Goal: Task Accomplishment & Management: Complete application form

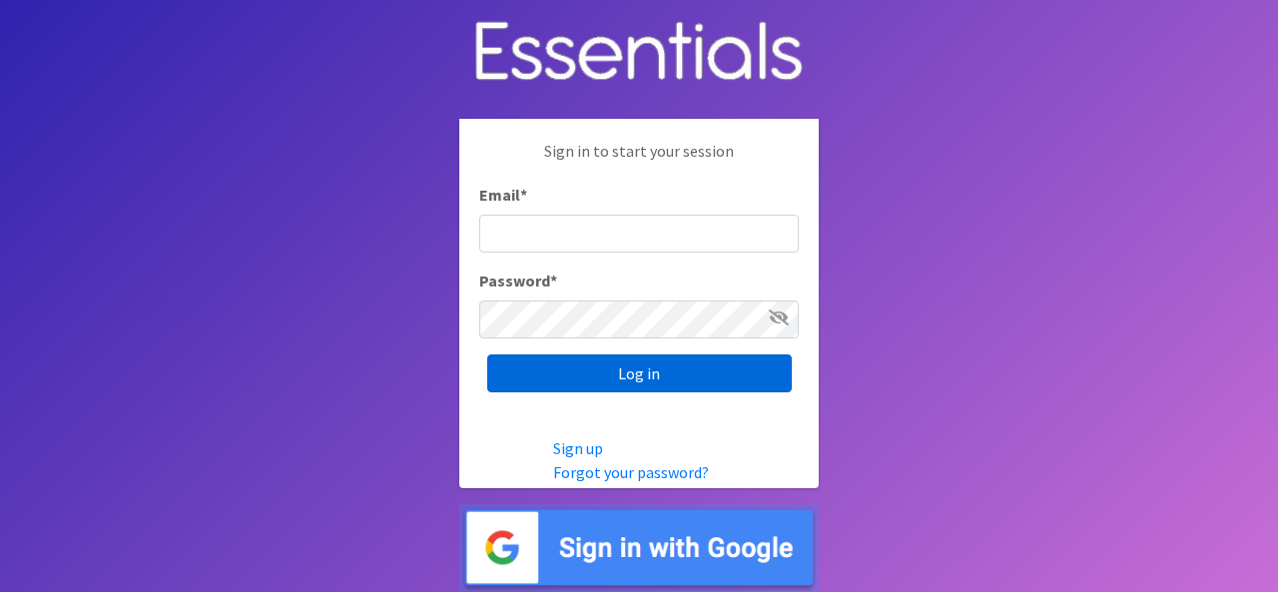
type input "[EMAIL_ADDRESS][PERSON_NAME][DOMAIN_NAME]"
click at [611, 365] on input "Log in" at bounding box center [639, 373] width 304 height 38
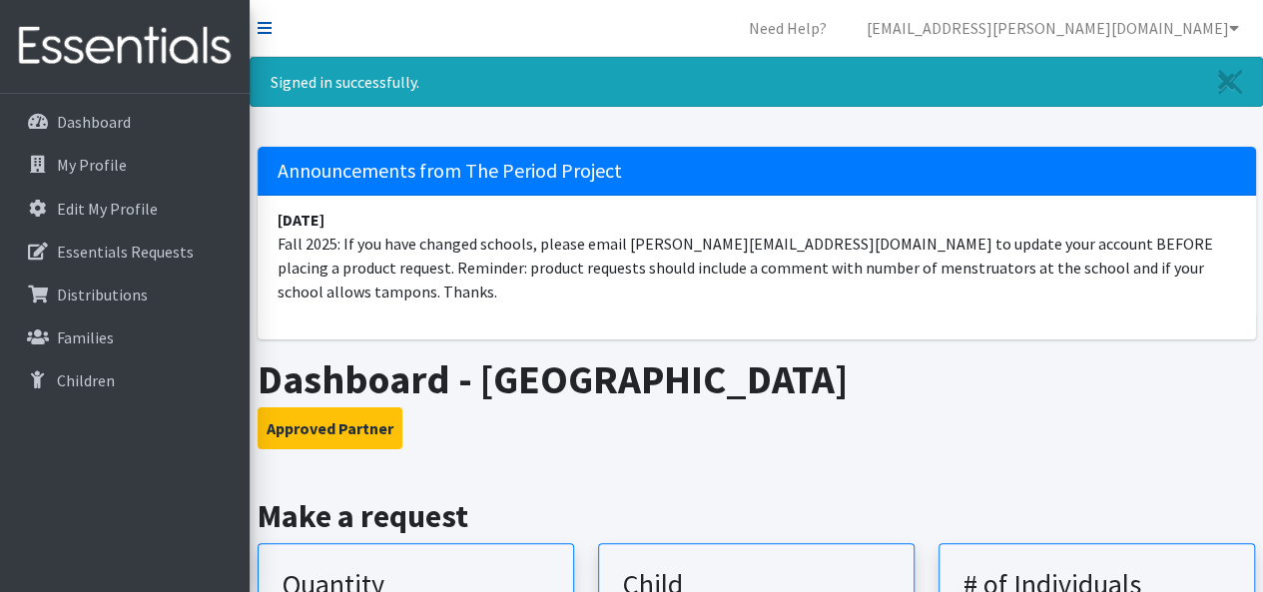
click at [269, 27] on icon at bounding box center [265, 28] width 14 height 16
click at [262, 20] on icon at bounding box center [265, 28] width 14 height 16
click at [130, 261] on link "Essentials Requests" at bounding box center [125, 252] width 234 height 40
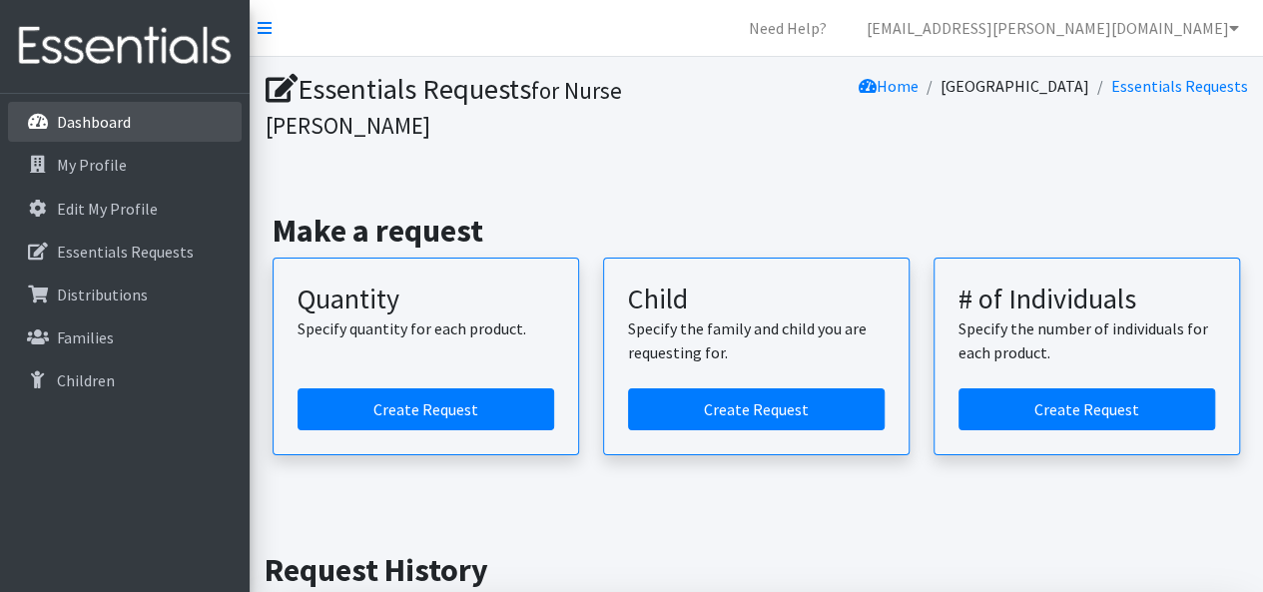
click at [101, 123] on p "Dashboard" at bounding box center [94, 122] width 74 height 20
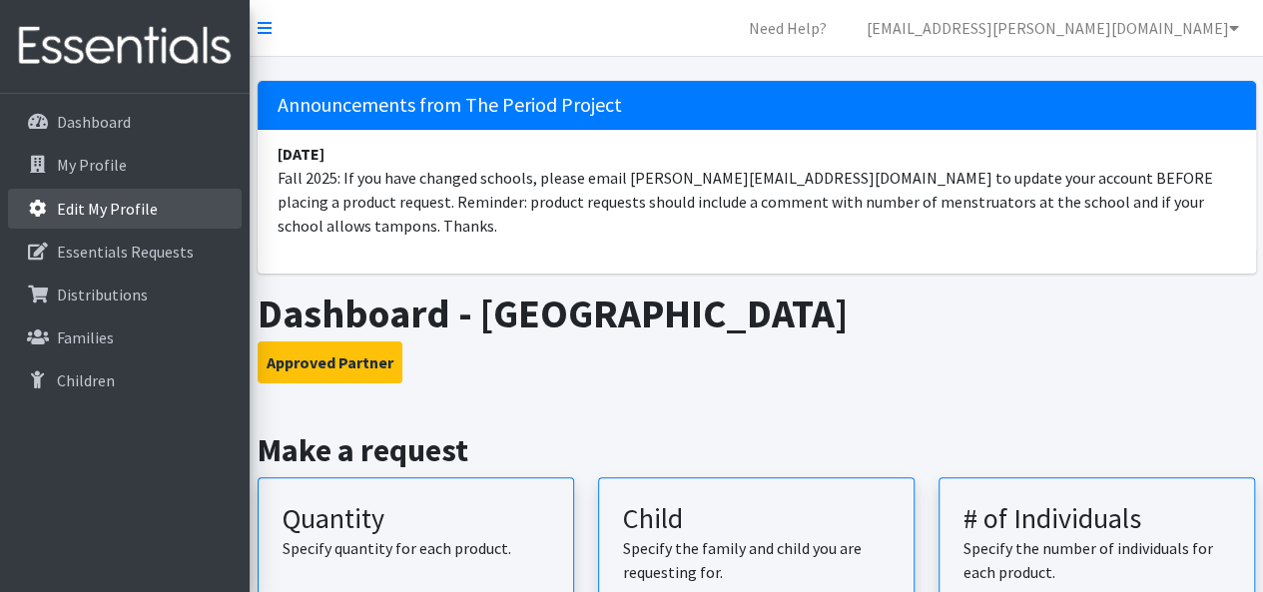
click at [125, 213] on p "Edit My Profile" at bounding box center [107, 209] width 101 height 20
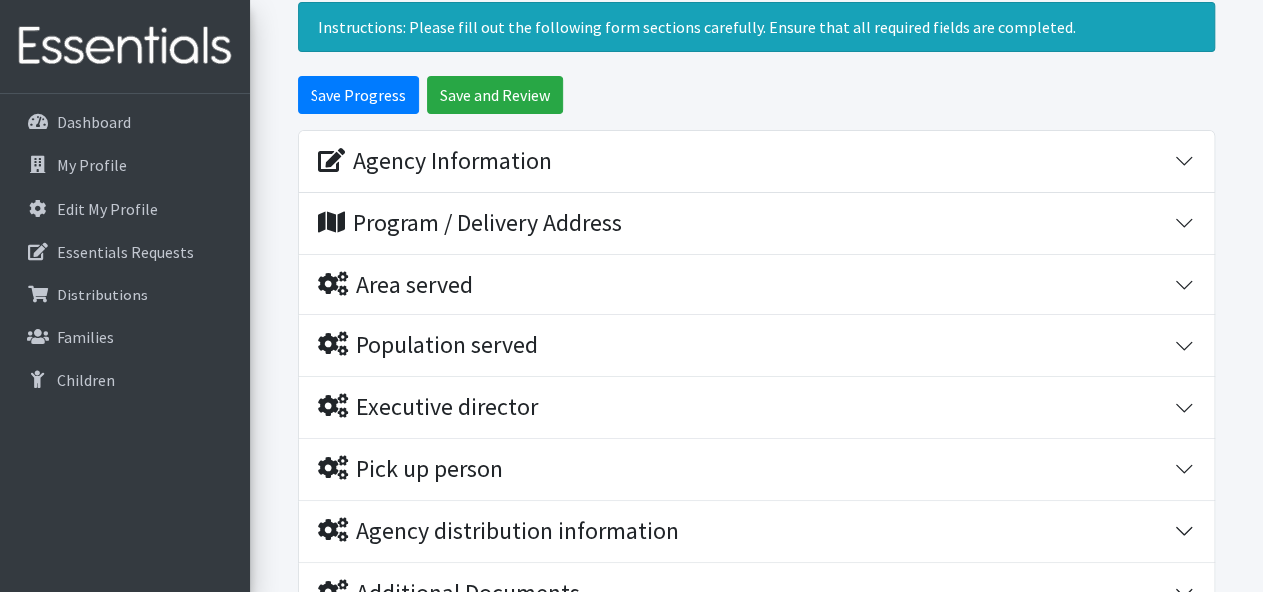
scroll to position [184, 0]
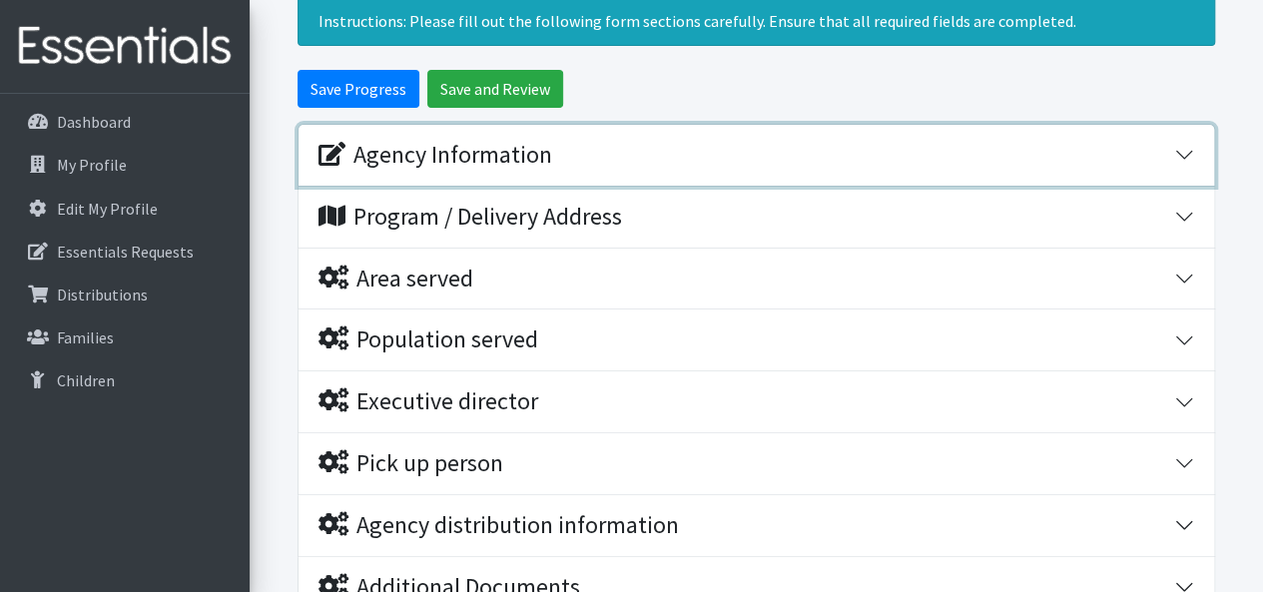
click at [1180, 157] on button "Agency Information" at bounding box center [755, 155] width 915 height 61
click at [1184, 150] on button "Agency Information" at bounding box center [755, 155] width 915 height 61
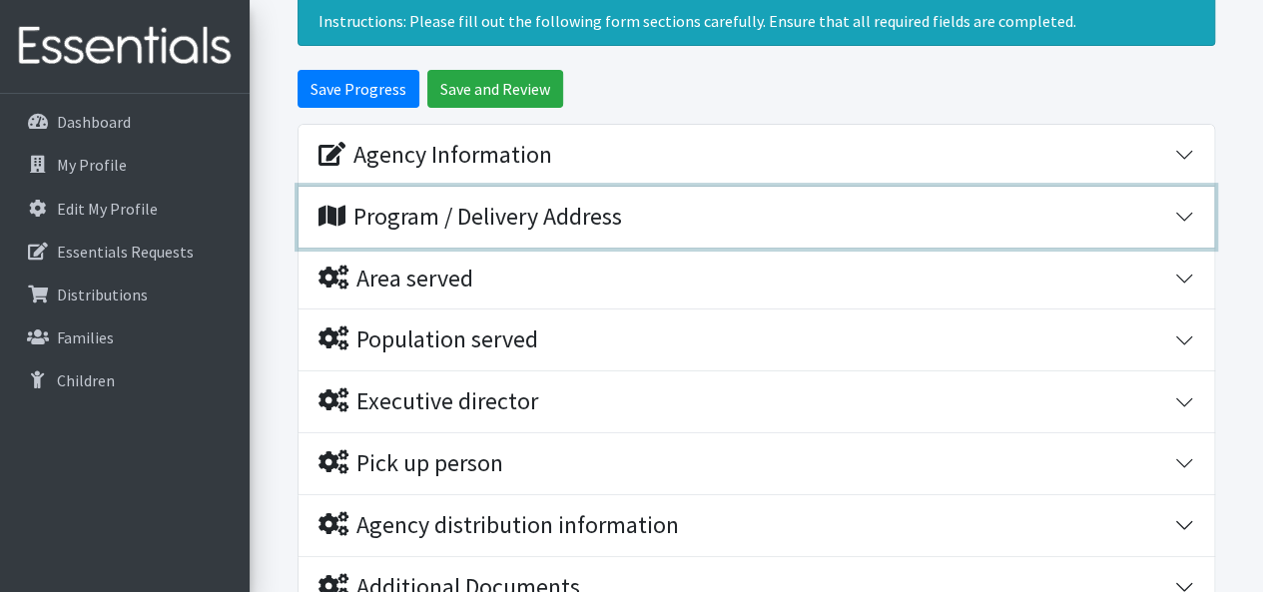
click at [1191, 212] on button "Program / Delivery Address" at bounding box center [755, 217] width 915 height 61
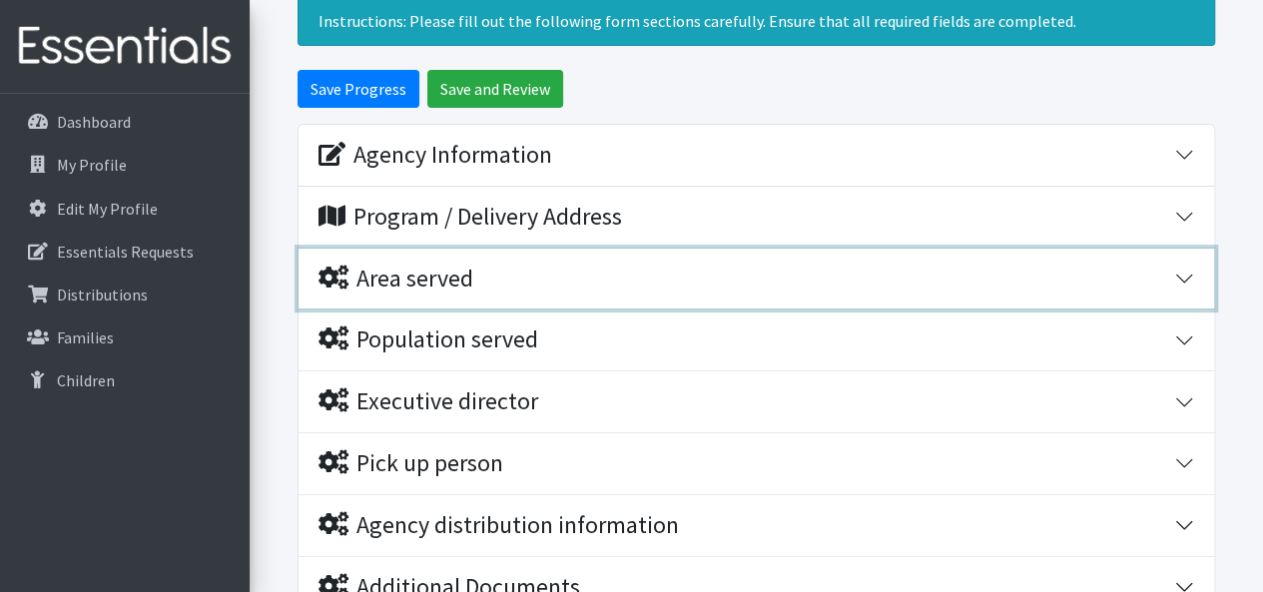
click at [421, 274] on div "Area served" at bounding box center [395, 279] width 155 height 29
click at [1188, 269] on button "Area served" at bounding box center [755, 279] width 915 height 61
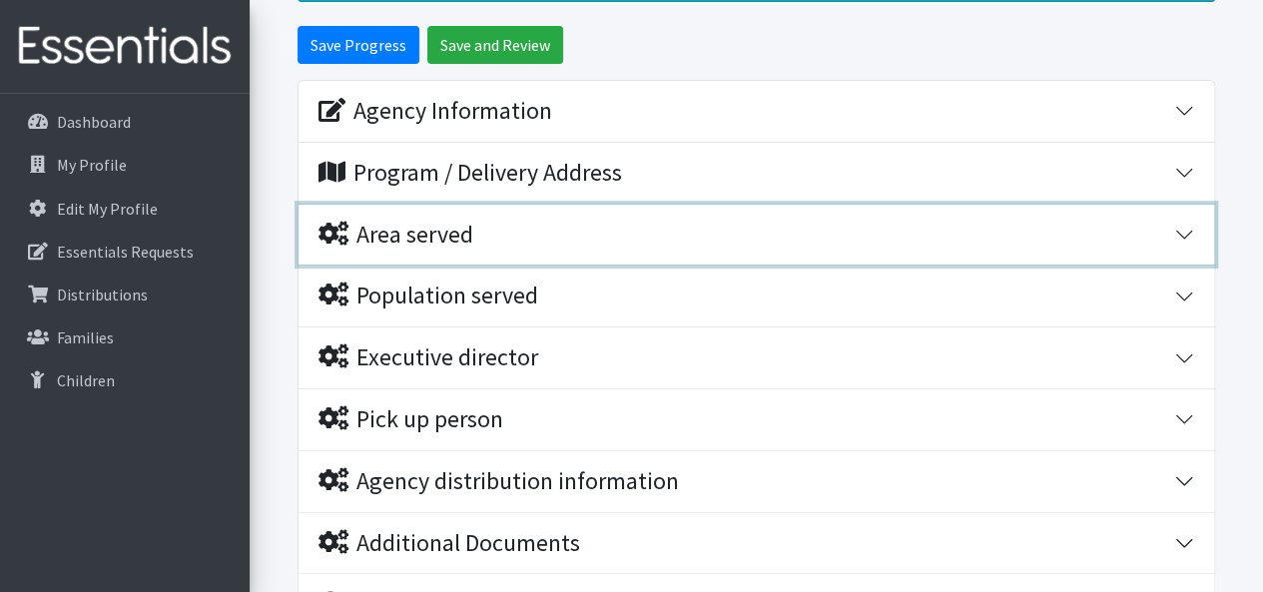
scroll to position [226, 0]
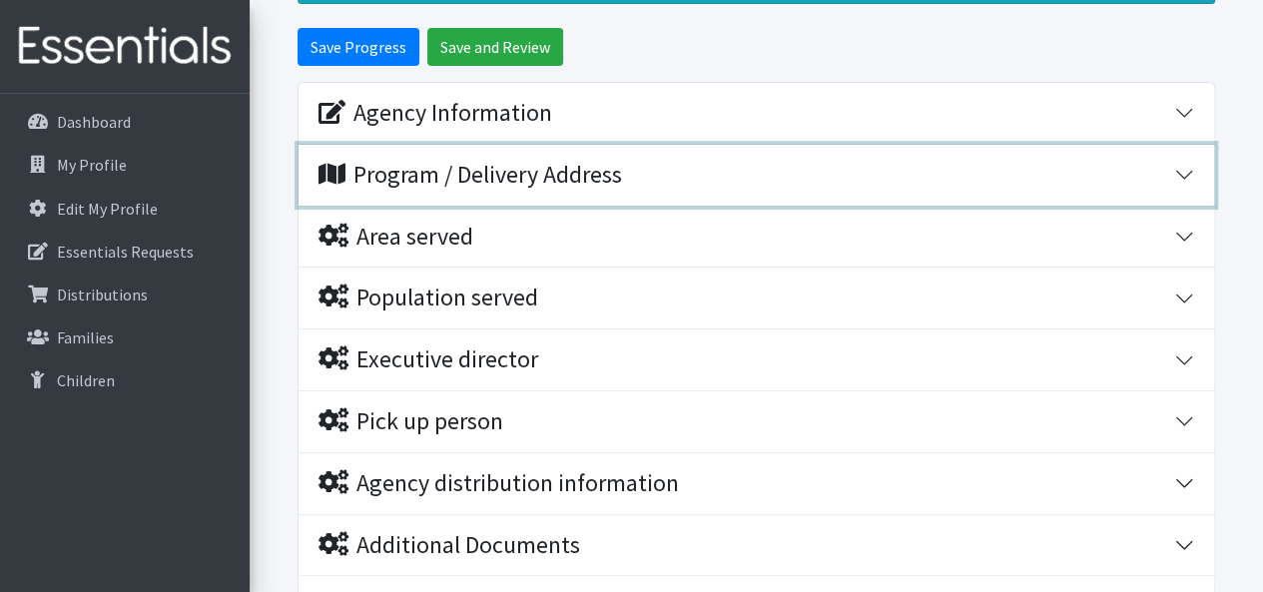
click at [530, 177] on div "Program / Delivery Address" at bounding box center [469, 175] width 303 height 29
click at [345, 197] on button "Program / Delivery Address" at bounding box center [755, 175] width 915 height 61
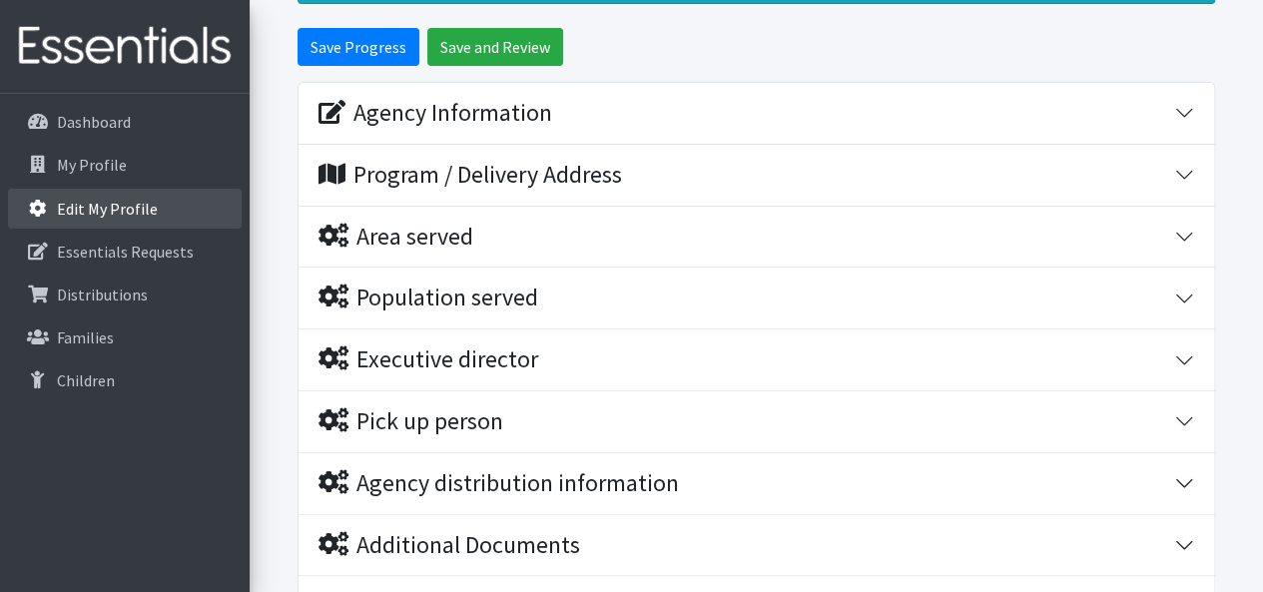
click at [146, 203] on p "Edit My Profile" at bounding box center [107, 209] width 101 height 20
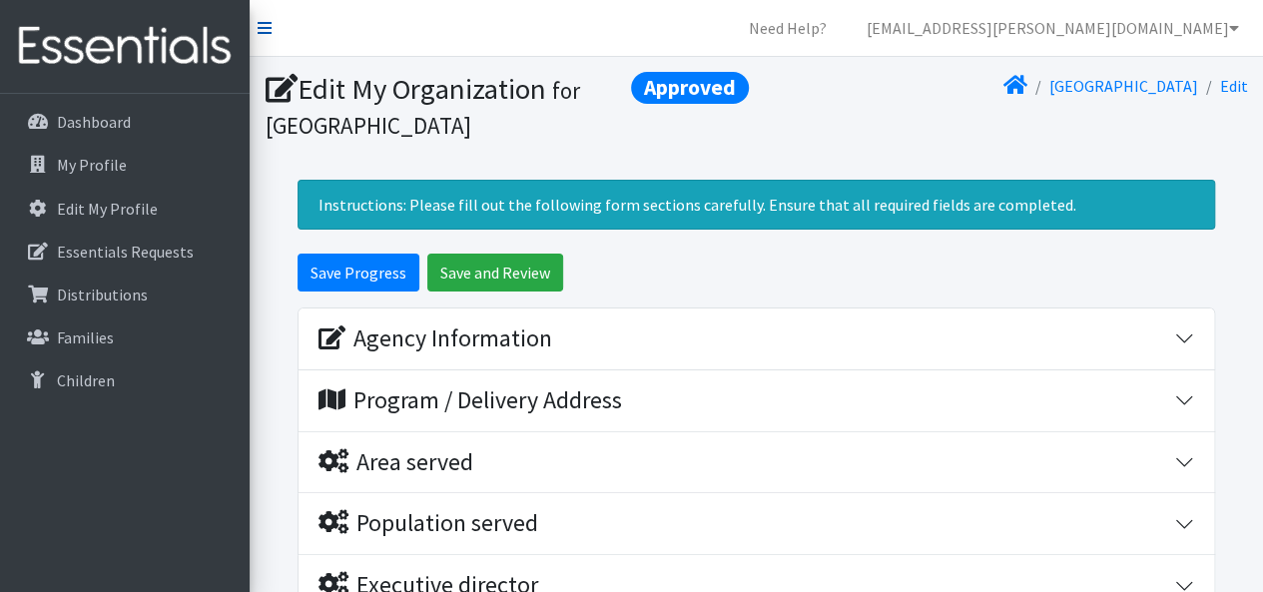
click at [270, 27] on icon at bounding box center [265, 28] width 14 height 16
click at [1218, 31] on link "[EMAIL_ADDRESS][PERSON_NAME][DOMAIN_NAME]" at bounding box center [1053, 28] width 404 height 40
click at [1220, 25] on link "[EMAIL_ADDRESS][PERSON_NAME][DOMAIN_NAME]" at bounding box center [1053, 28] width 404 height 40
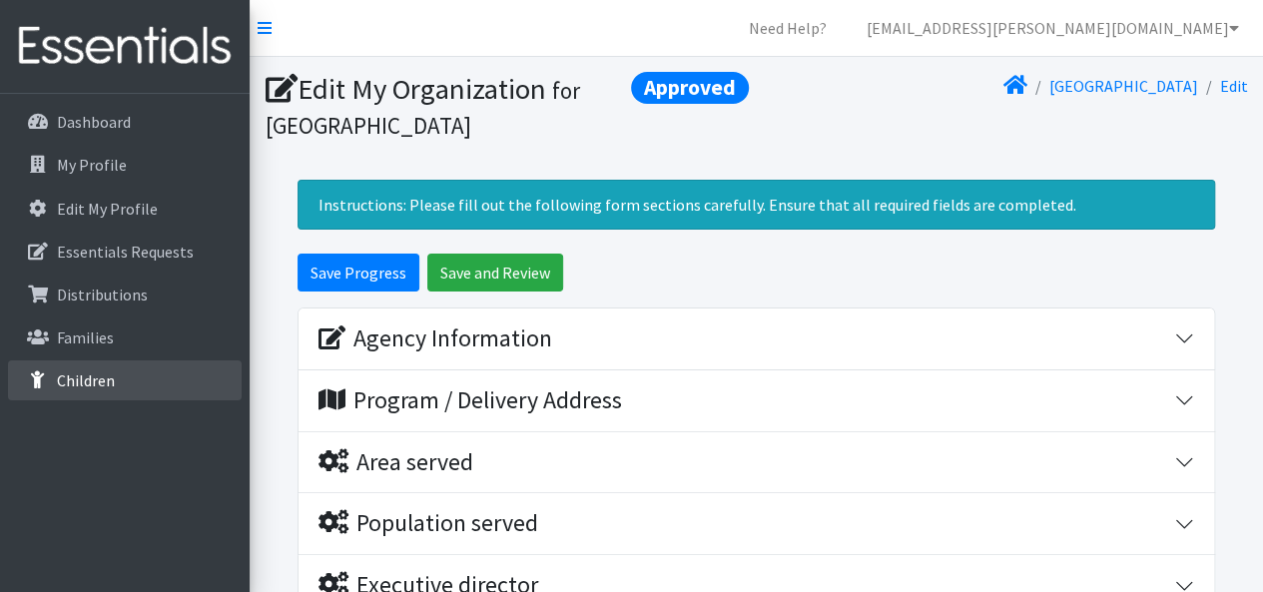
click at [152, 381] on link "Children" at bounding box center [125, 380] width 234 height 40
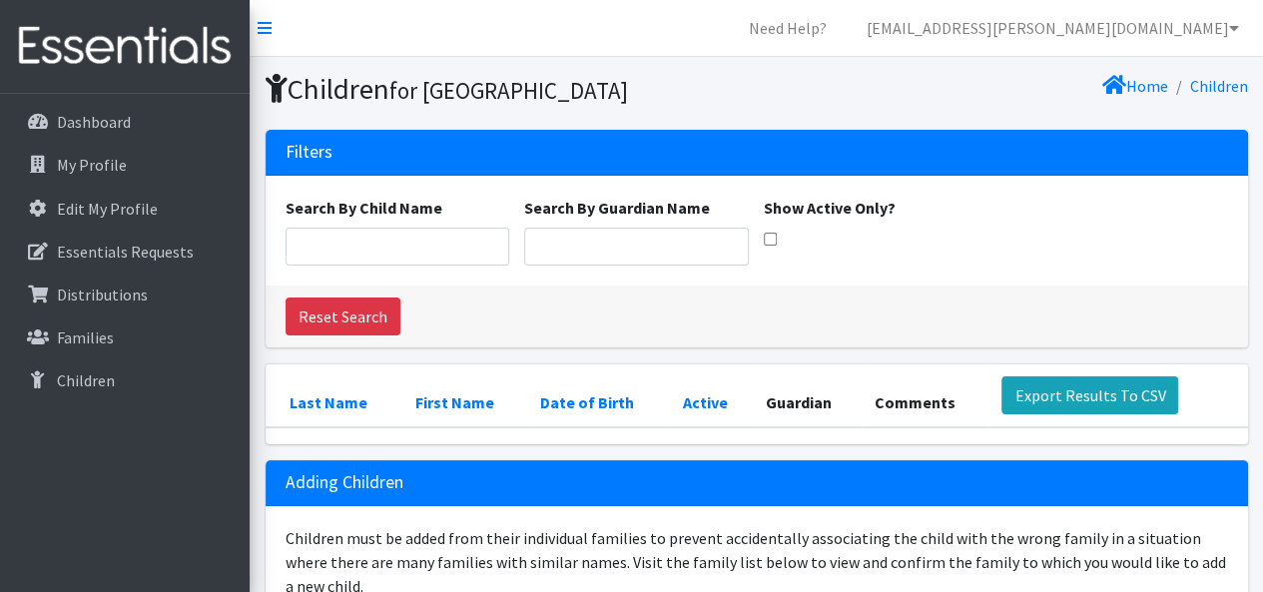
click at [272, 29] on nav "Need Help? deirdrem.jamison@ocsdsc.org My Co-Workers My Profile Logout" at bounding box center [756, 28] width 1013 height 57
click at [267, 25] on icon at bounding box center [265, 28] width 14 height 16
click at [1120, 27] on link "[EMAIL_ADDRESS][PERSON_NAME][DOMAIN_NAME]" at bounding box center [1053, 28] width 404 height 40
click at [1232, 26] on icon at bounding box center [1234, 28] width 10 height 16
click at [1196, 28] on link "[EMAIL_ADDRESS][PERSON_NAME][DOMAIN_NAME]" at bounding box center [1053, 28] width 404 height 40
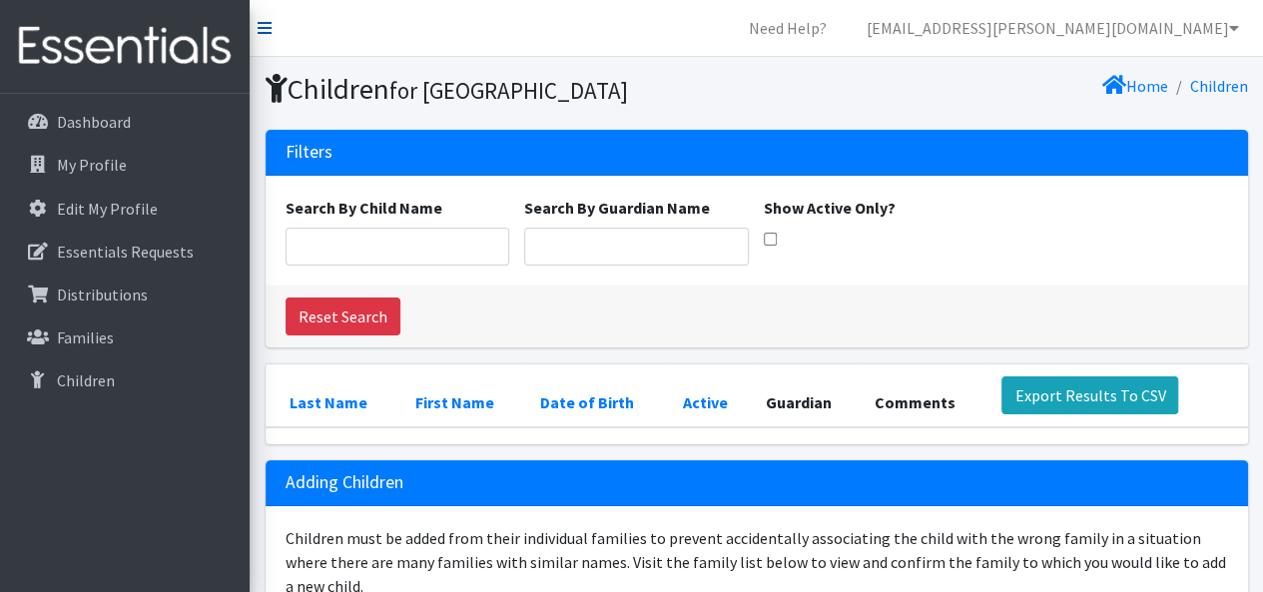
click at [266, 22] on icon at bounding box center [265, 28] width 14 height 16
click at [270, 27] on icon at bounding box center [265, 28] width 14 height 16
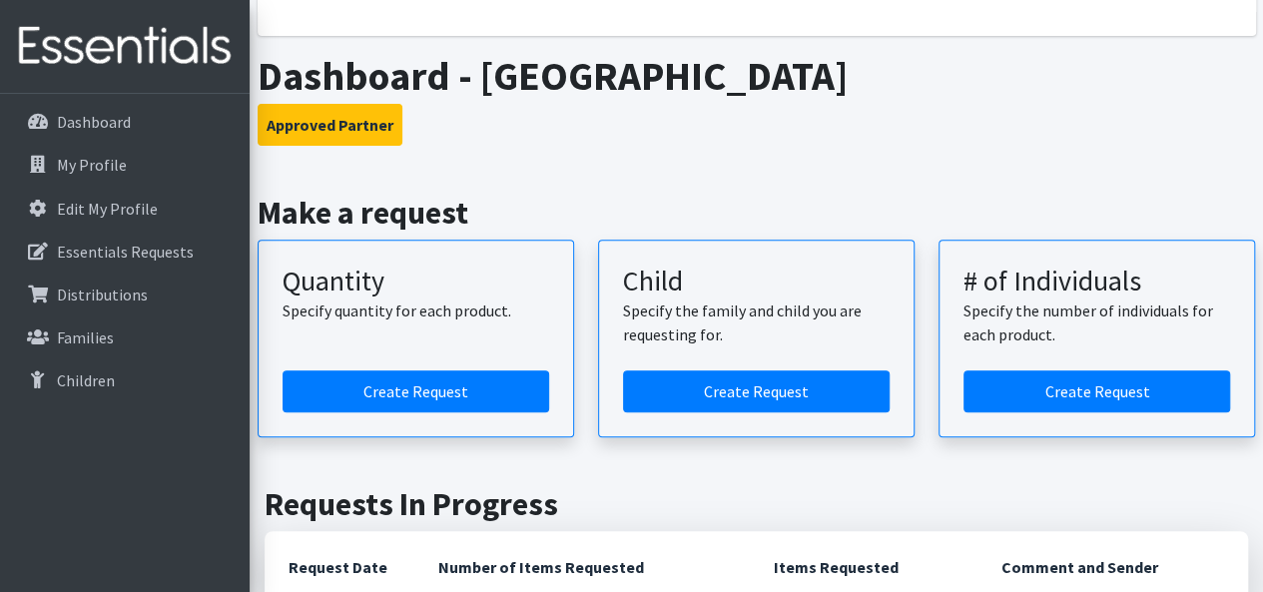
scroll to position [192, 0]
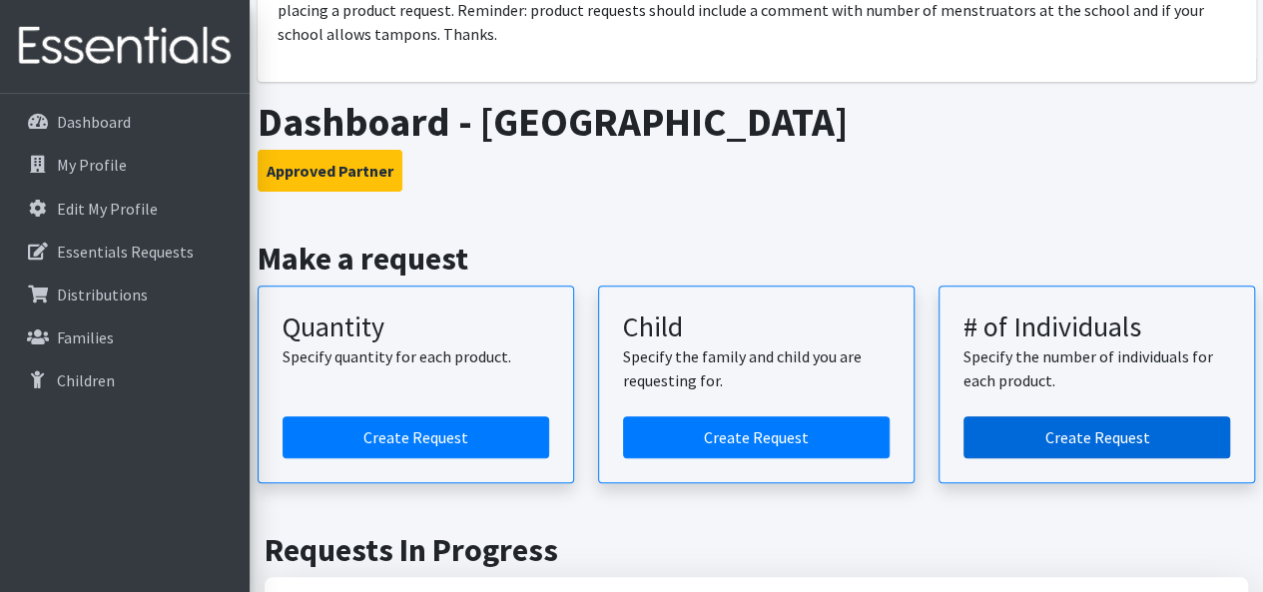
click at [1104, 416] on link "Create Request" at bounding box center [1096, 437] width 267 height 42
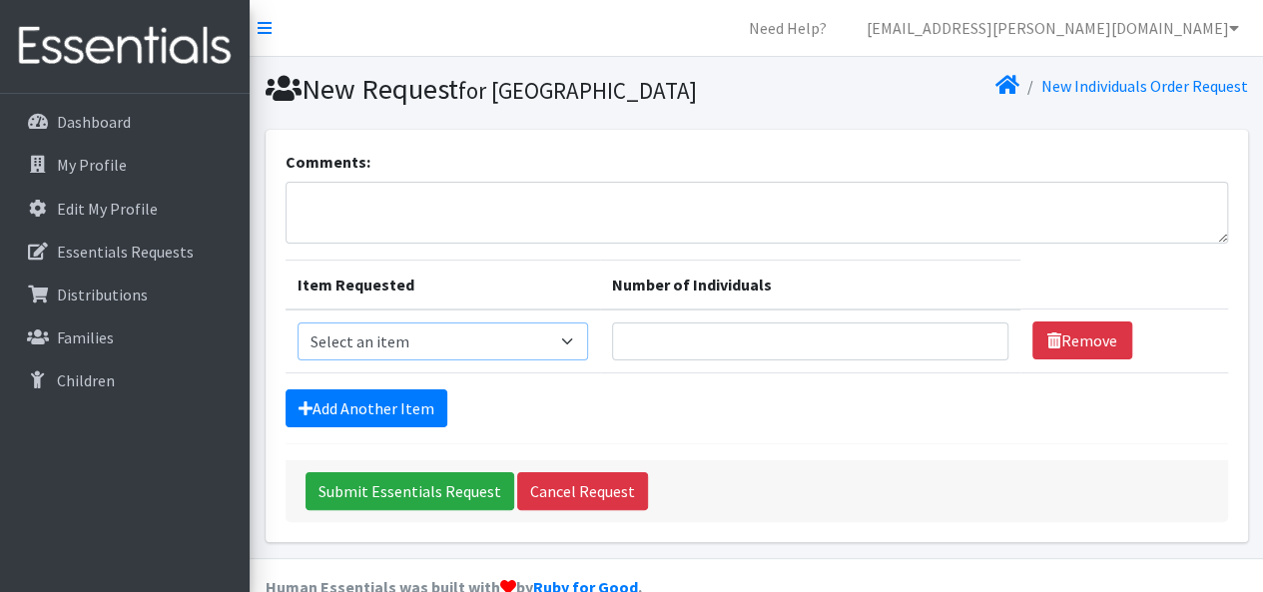
click at [573, 360] on select "Select an item Adult Period Pack Student Period Pack" at bounding box center [442, 341] width 290 height 38
select select "7756"
click at [297, 355] on select "Select an item Adult Period Pack Student Period Pack" at bounding box center [442, 341] width 290 height 38
click at [675, 360] on input "Number of Individuals" at bounding box center [810, 341] width 396 height 38
click at [448, 241] on textarea "Comments:" at bounding box center [757, 213] width 942 height 62
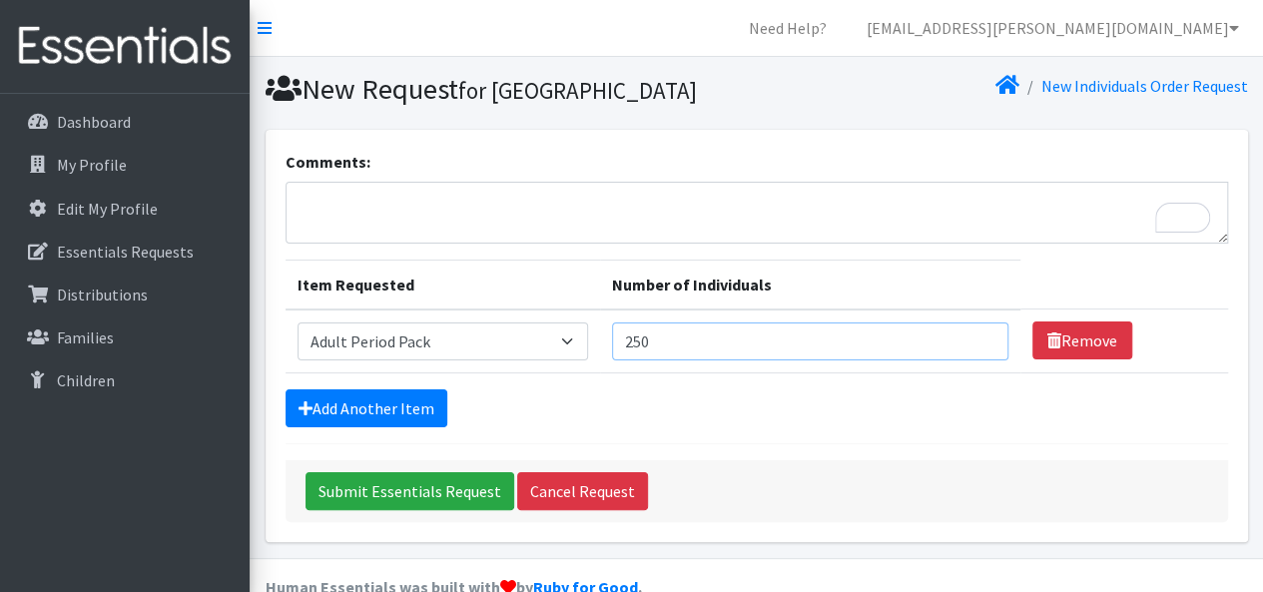
click at [643, 360] on input "250" at bounding box center [810, 341] width 396 height 38
type input "350"
click at [419, 510] on input "Submit Essentials Request" at bounding box center [409, 491] width 209 height 38
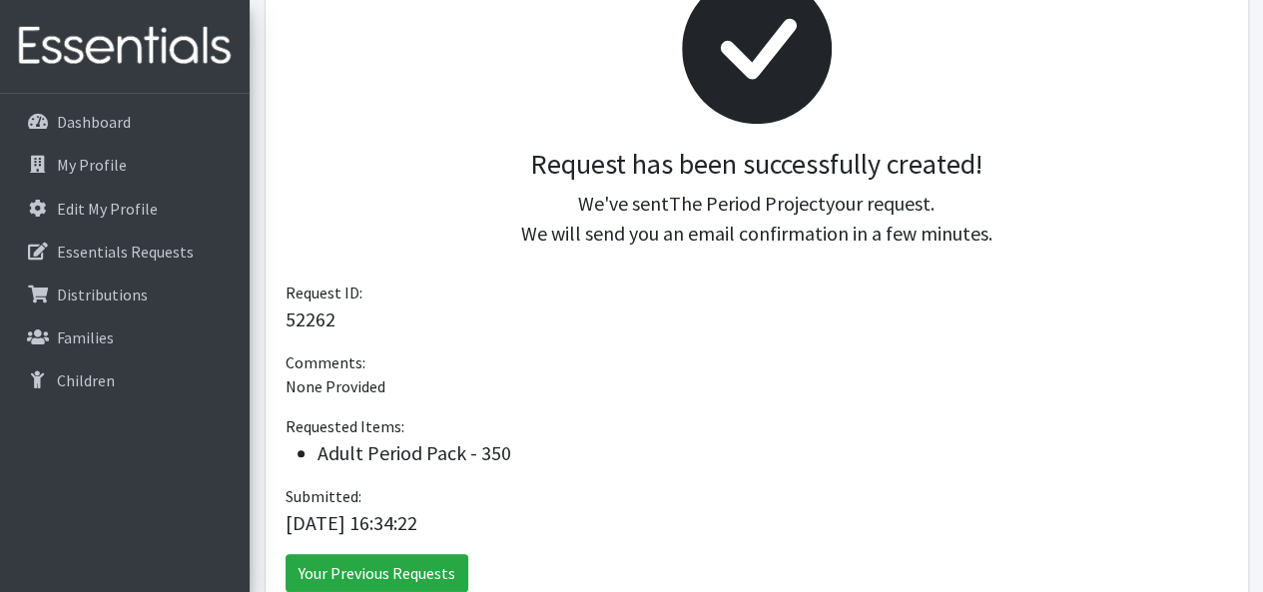
scroll to position [373, 0]
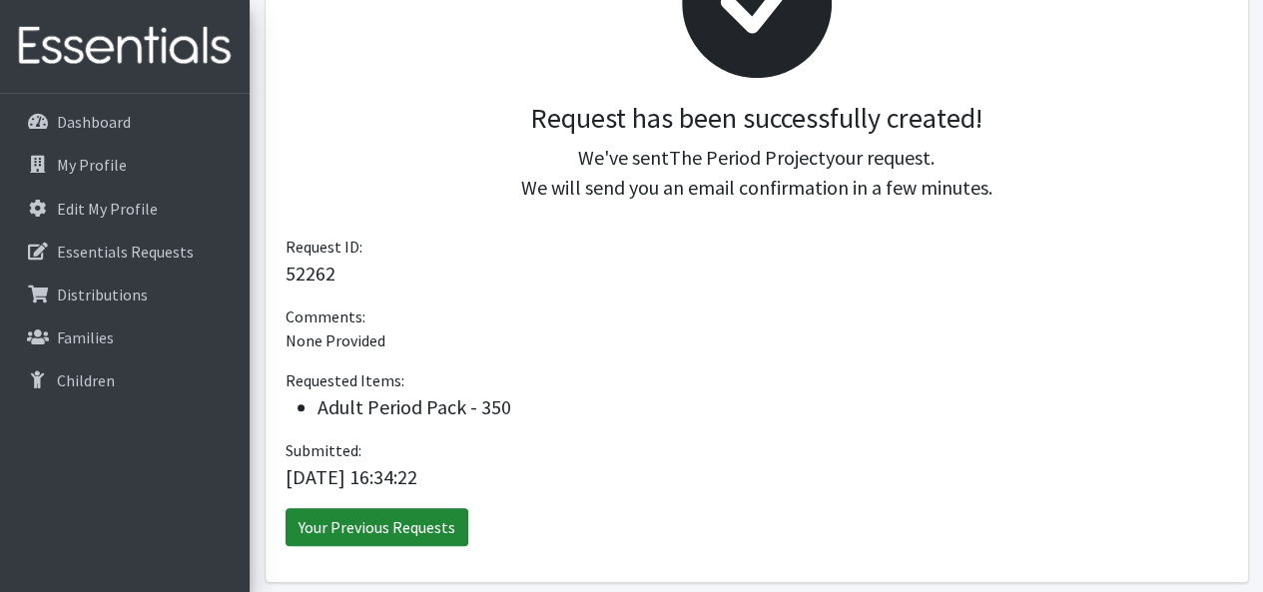
click at [425, 529] on link "Your Previous Requests" at bounding box center [377, 527] width 183 height 38
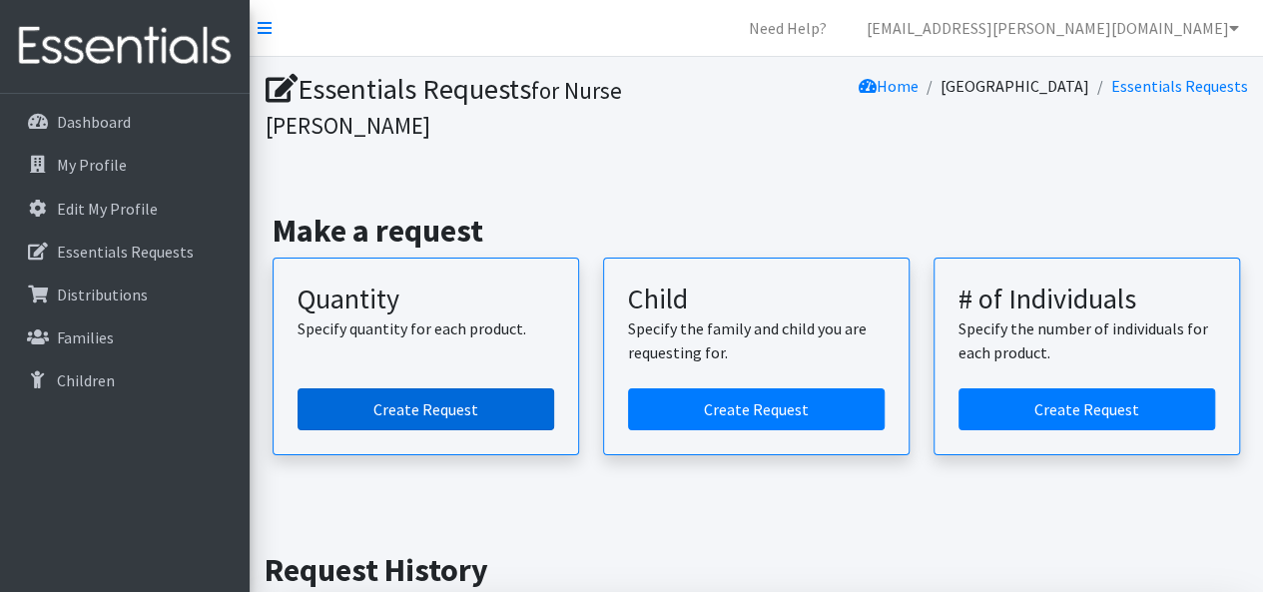
click at [437, 388] on link "Create Request" at bounding box center [425, 409] width 257 height 42
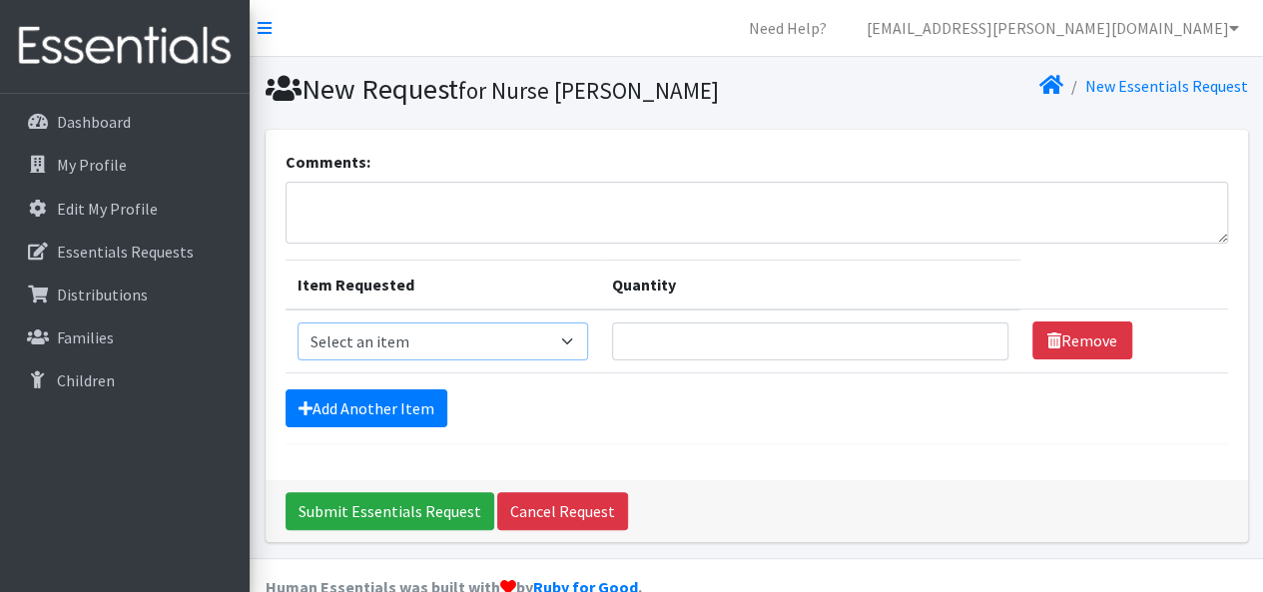
click at [563, 348] on select "Select an item Adult Period Pack Student Period Pack" at bounding box center [442, 341] width 290 height 38
select select "7756"
click at [297, 322] on select "Select an item Adult Period Pack Student Period Pack" at bounding box center [442, 341] width 290 height 38
click at [869, 340] on input "Quantity" at bounding box center [810, 341] width 396 height 38
click at [981, 340] on input "1" at bounding box center [810, 341] width 396 height 38
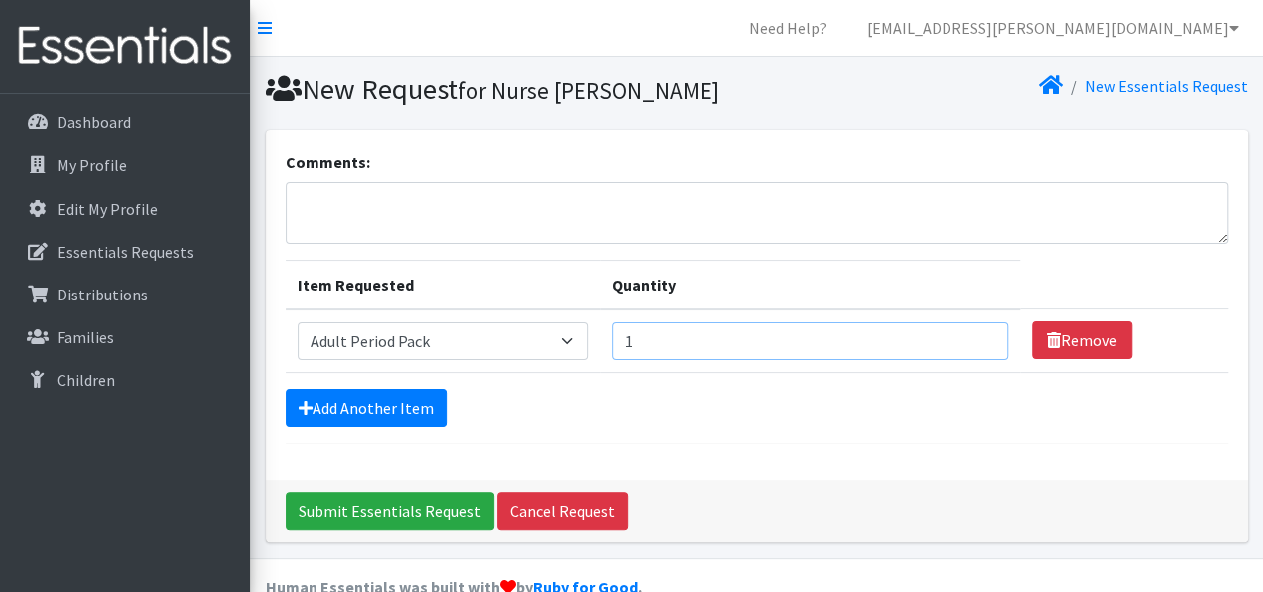
click at [978, 343] on input "1" at bounding box center [810, 341] width 396 height 38
type input "2"
click at [977, 331] on input "2" at bounding box center [810, 341] width 396 height 38
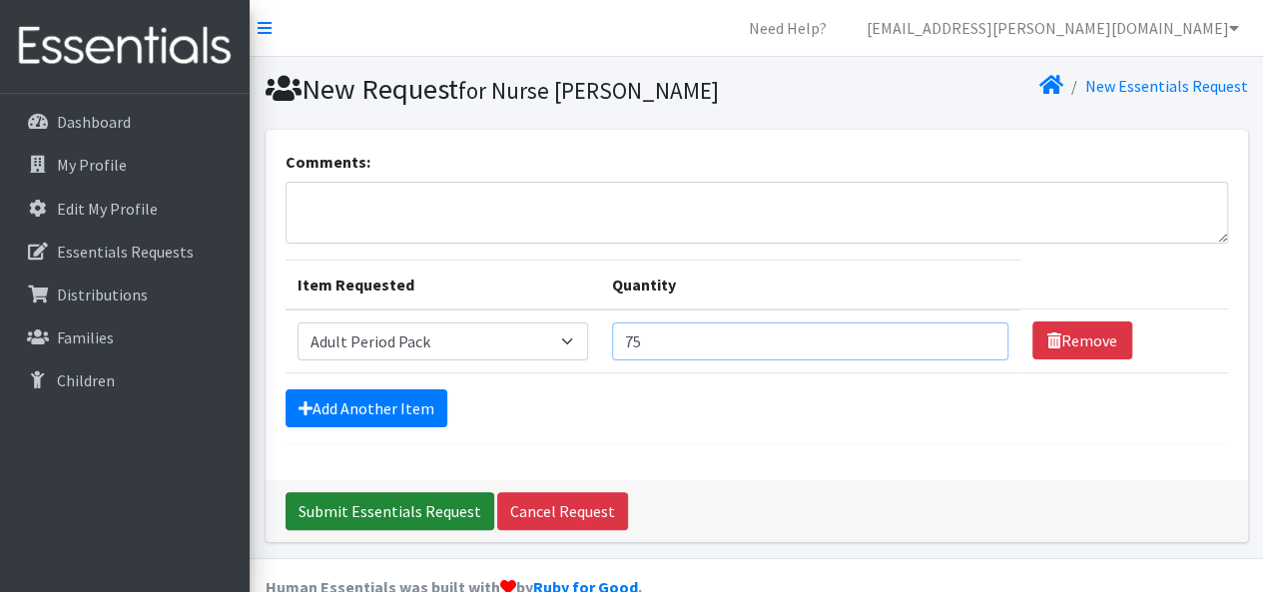
type input "75"
click at [397, 500] on input "Submit Essentials Request" at bounding box center [390, 511] width 209 height 38
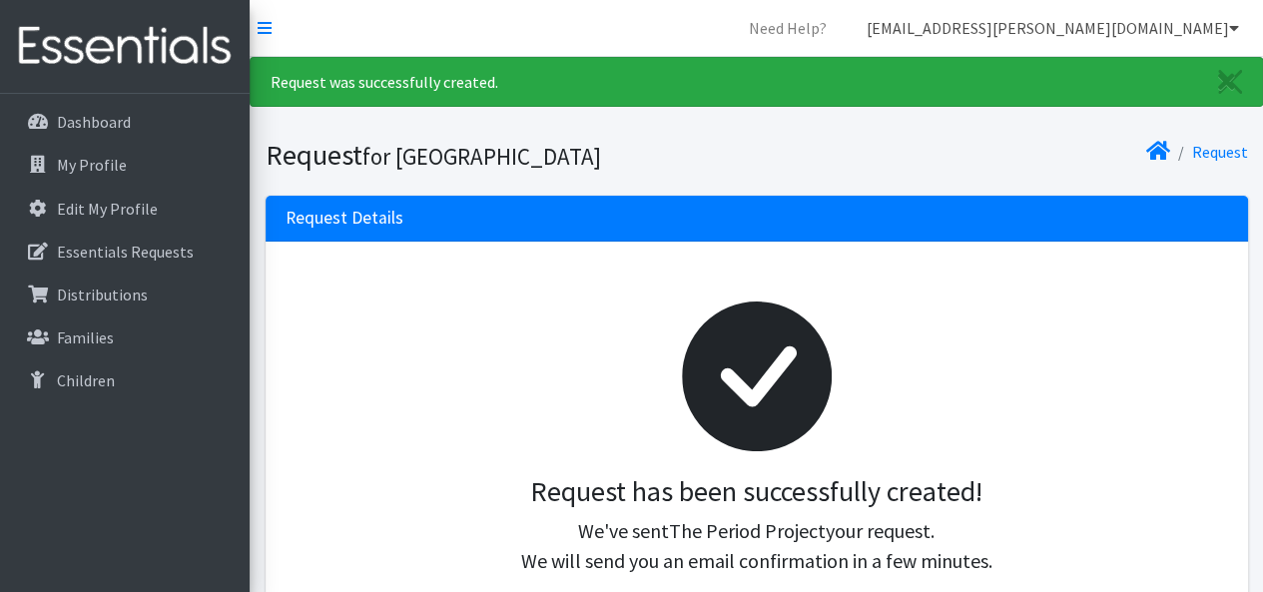
click at [1100, 19] on link "[EMAIL_ADDRESS][PERSON_NAME][DOMAIN_NAME]" at bounding box center [1053, 28] width 404 height 40
click at [1226, 21] on link "[EMAIL_ADDRESS][PERSON_NAME][DOMAIN_NAME]" at bounding box center [1053, 28] width 404 height 40
click at [261, 20] on icon at bounding box center [265, 28] width 14 height 16
